Goal: Transaction & Acquisition: Complete application form

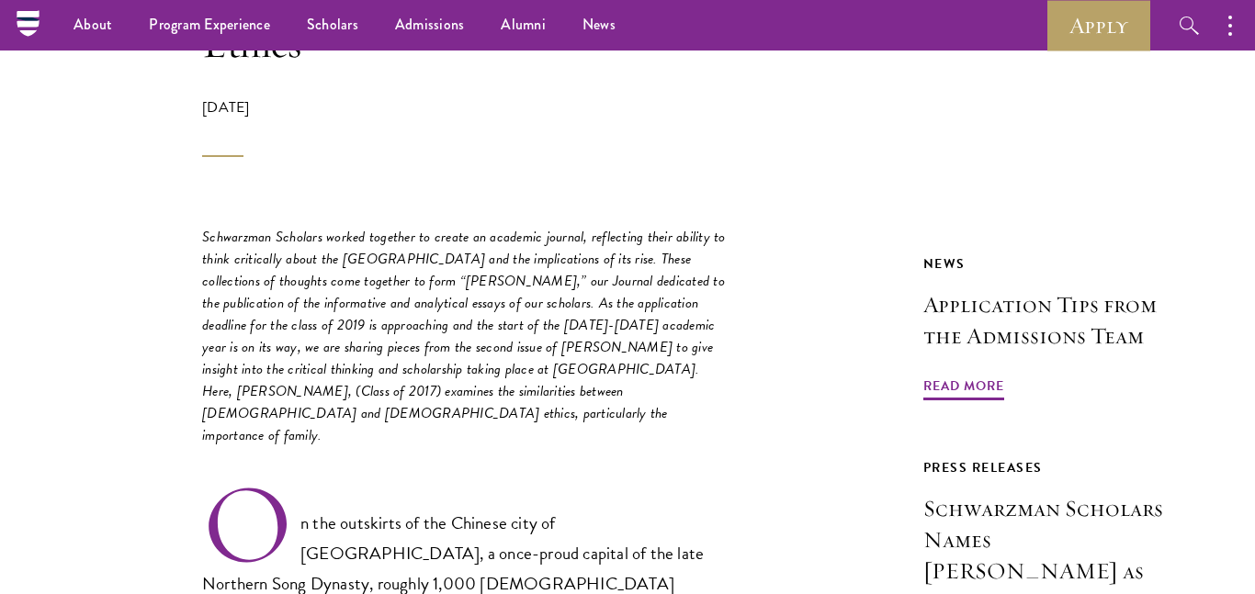
scroll to position [679, 0]
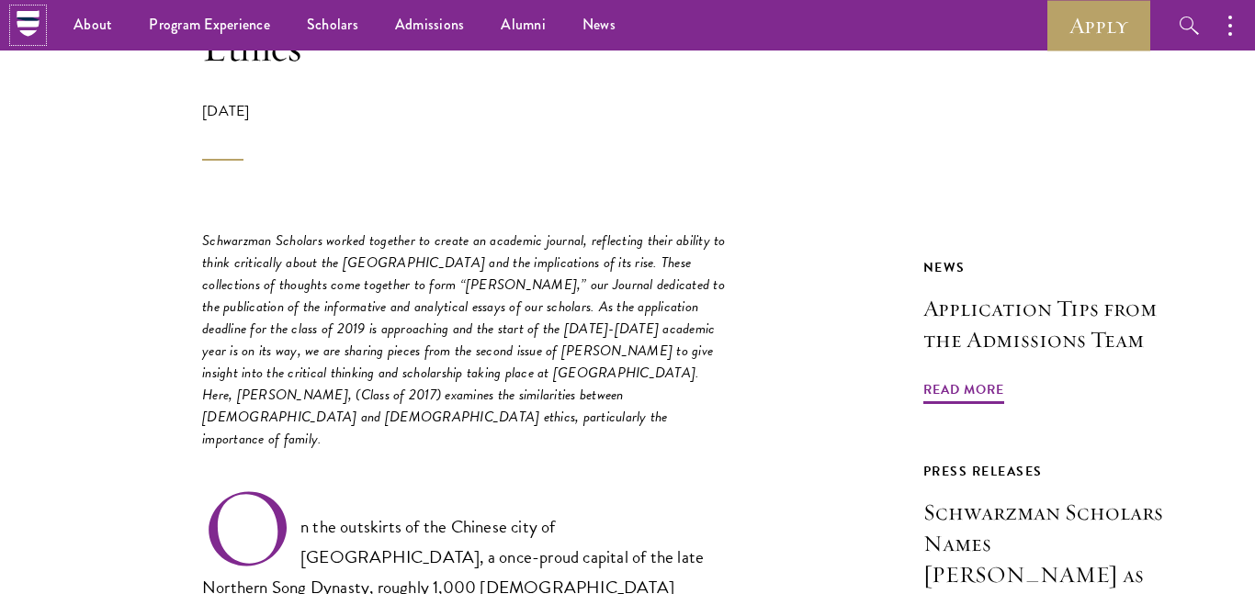
click at [23, 28] on icon at bounding box center [28, 23] width 28 height 28
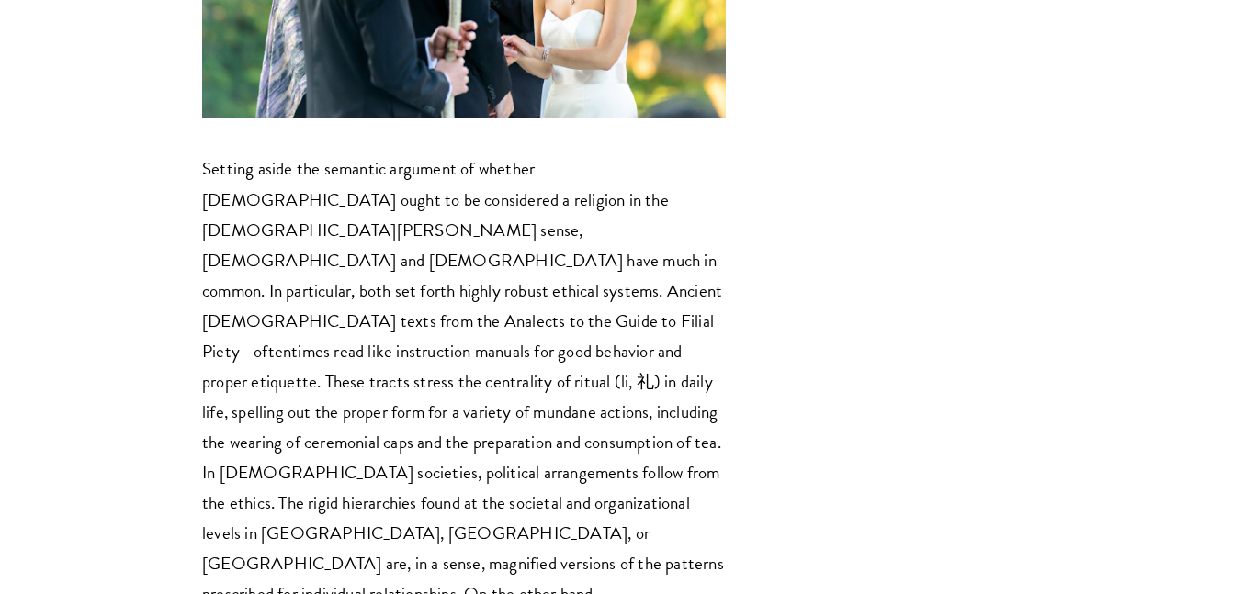
scroll to position [2514, 0]
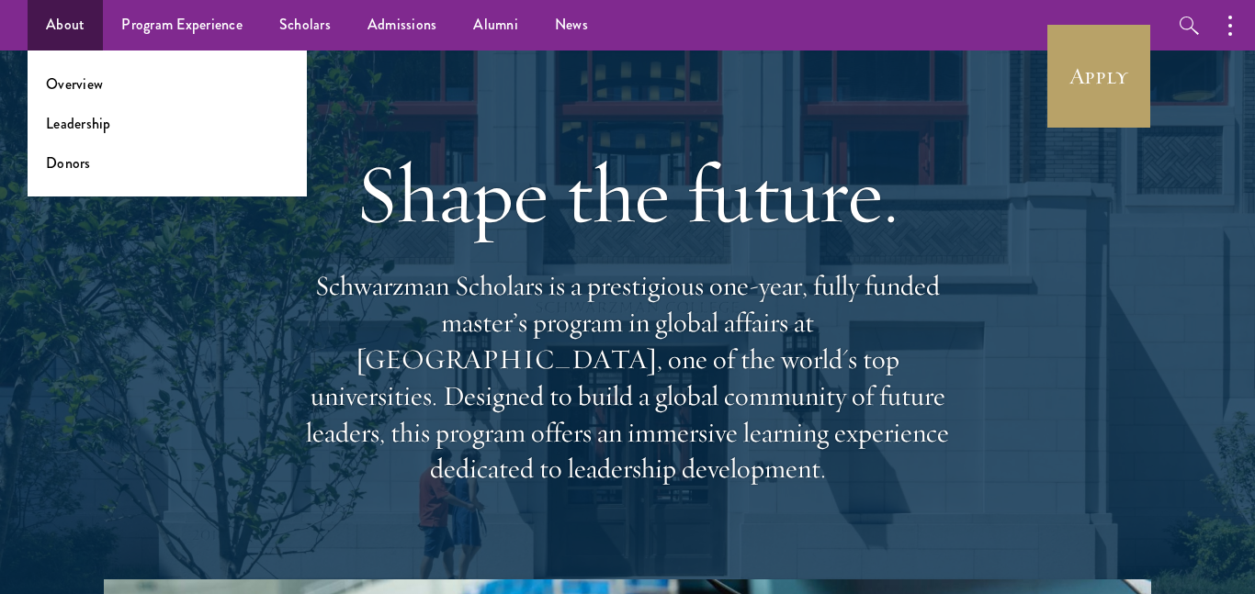
click at [74, 95] on ul "Overview Leadership Donors" at bounding box center [167, 124] width 279 height 146
click at [78, 90] on link "Overview" at bounding box center [74, 84] width 57 height 21
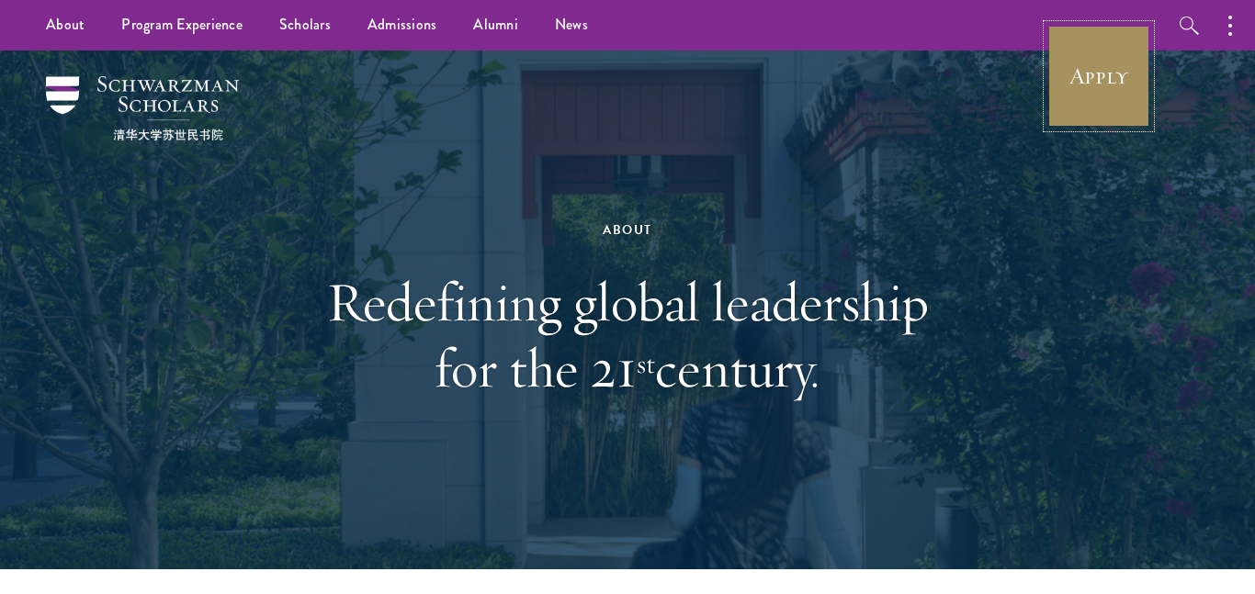
click at [1106, 45] on link "Apply" at bounding box center [1098, 76] width 103 height 103
